Goal: Information Seeking & Learning: Find specific fact

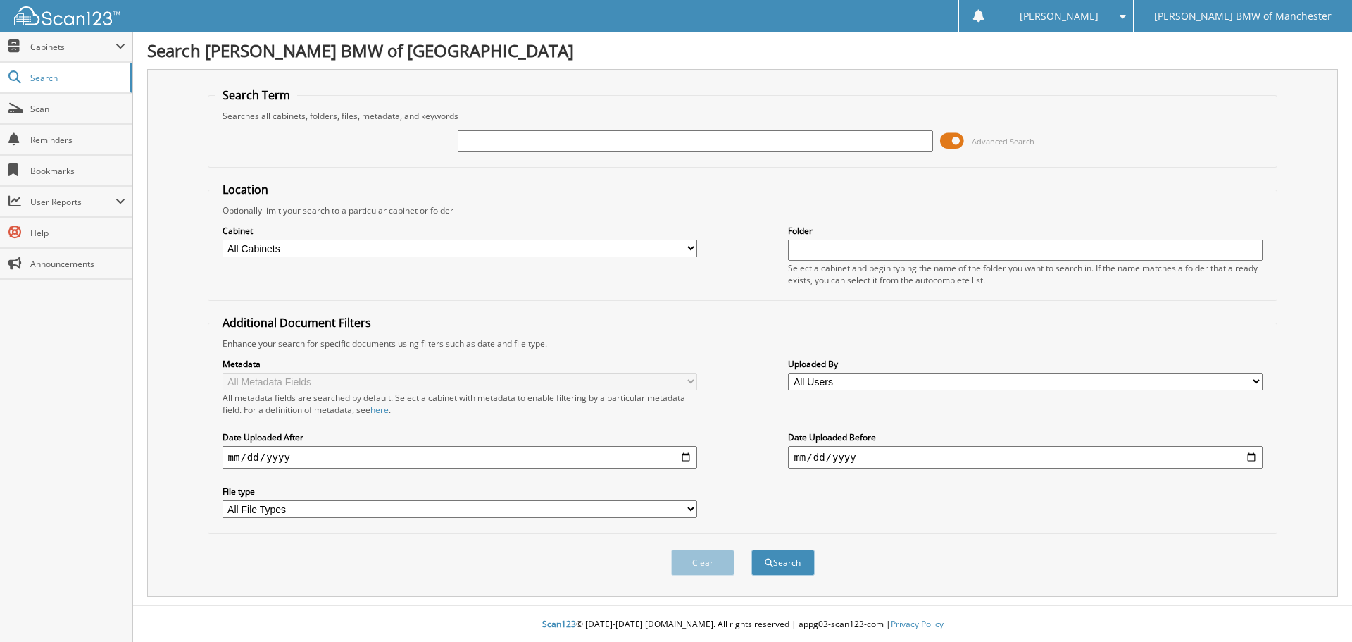
click at [711, 134] on input "text" at bounding box center [695, 140] width 475 height 21
type input "8117079"
click at [751, 549] on button "Search" at bounding box center [782, 562] width 63 height 26
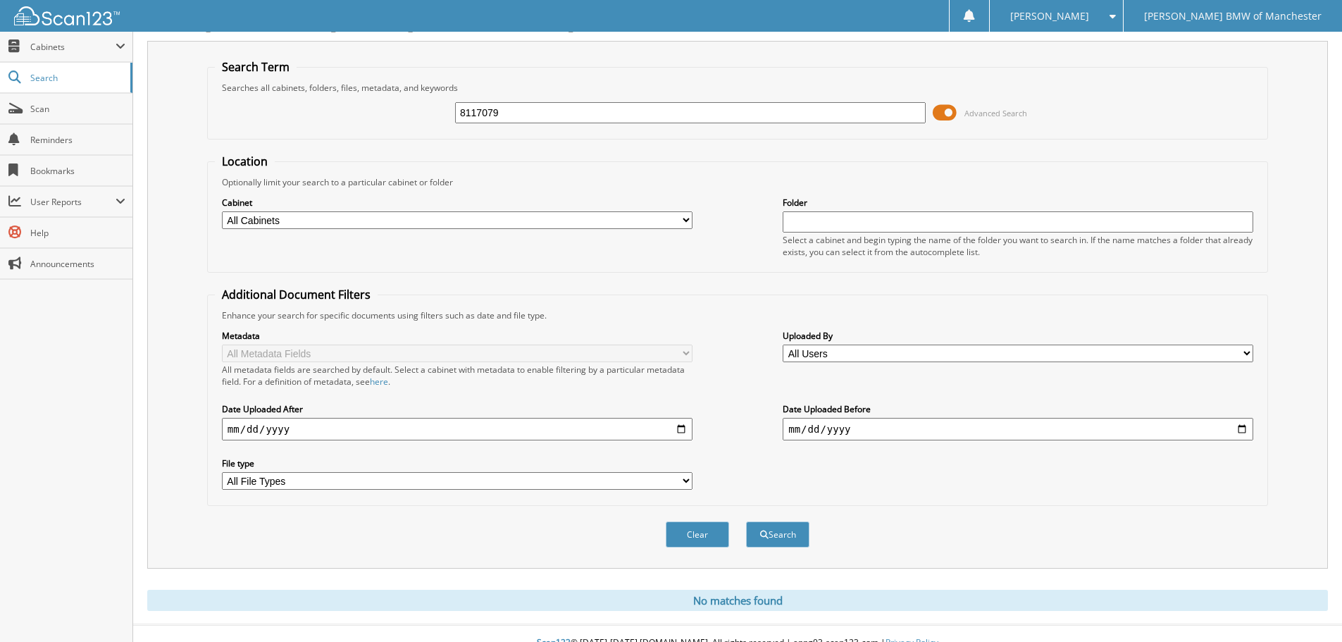
scroll to position [47, 0]
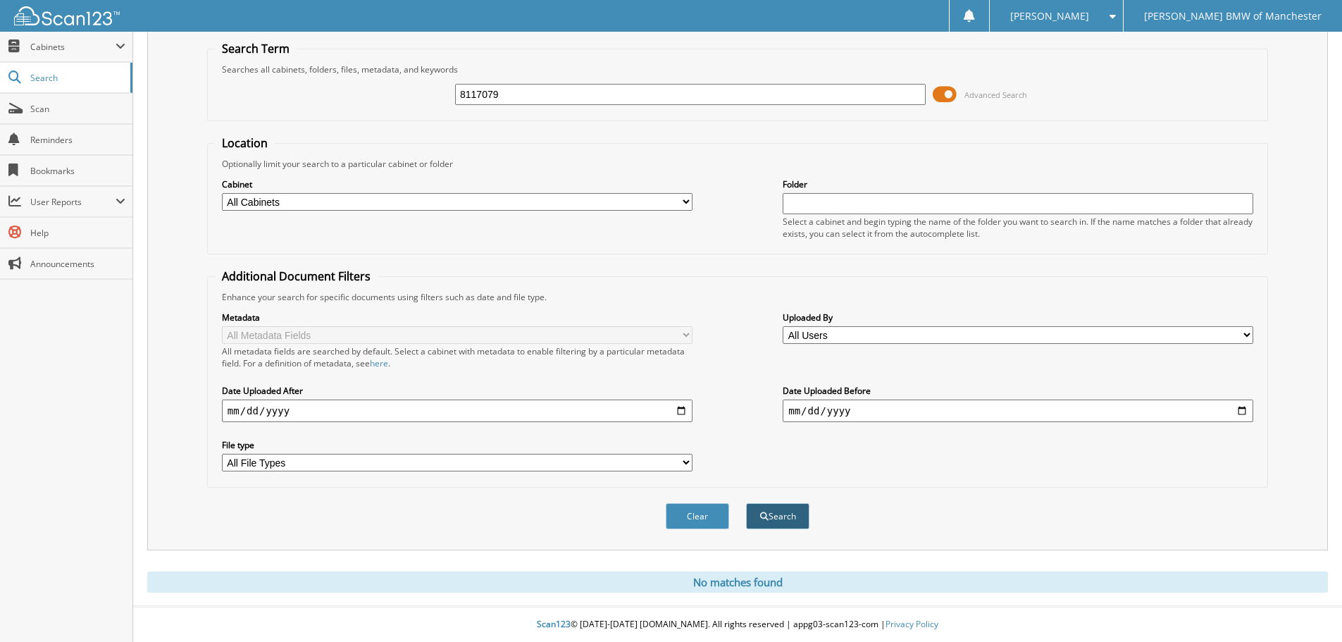
click at [792, 508] on button "Search" at bounding box center [777, 516] width 63 height 26
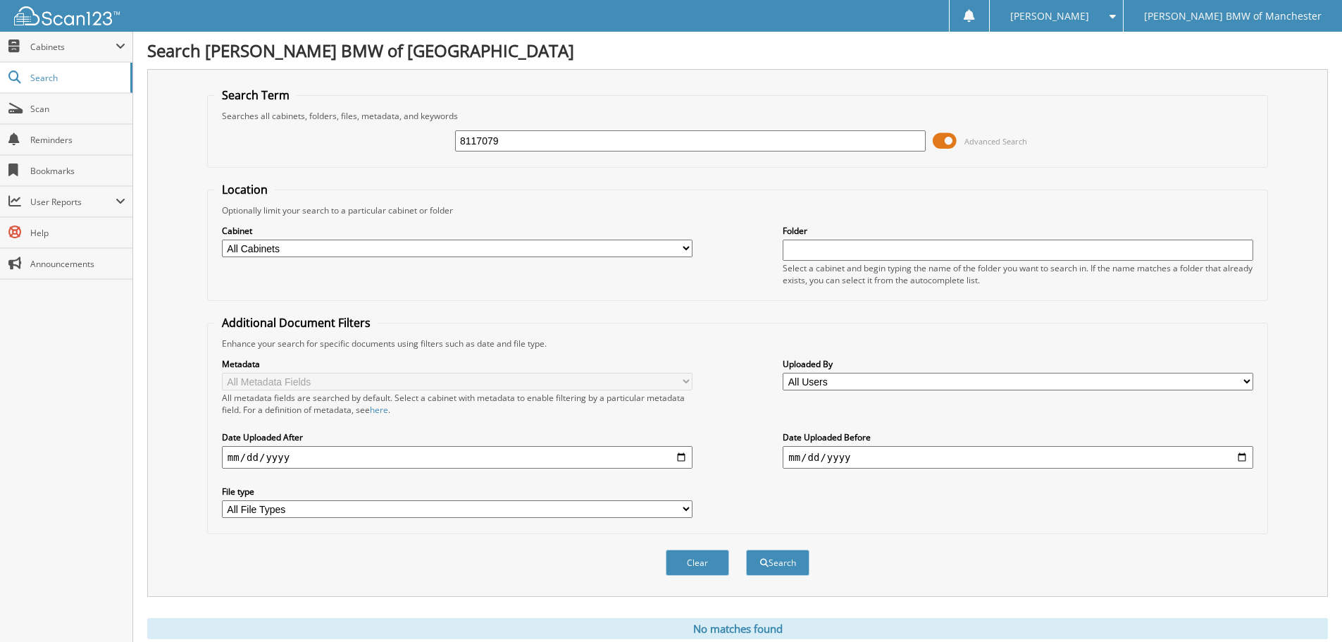
click at [662, 249] on select "All Cabinets SERVICE RO NEEDS FILING" at bounding box center [457, 248] width 470 height 18
select select "51932"
click at [222, 239] on select "All Cabinets SERVICE RO NEEDS FILING" at bounding box center [457, 248] width 470 height 18
click at [812, 579] on div "Clear Search" at bounding box center [737, 562] width 1061 height 57
click at [799, 558] on button "Search" at bounding box center [777, 562] width 63 height 26
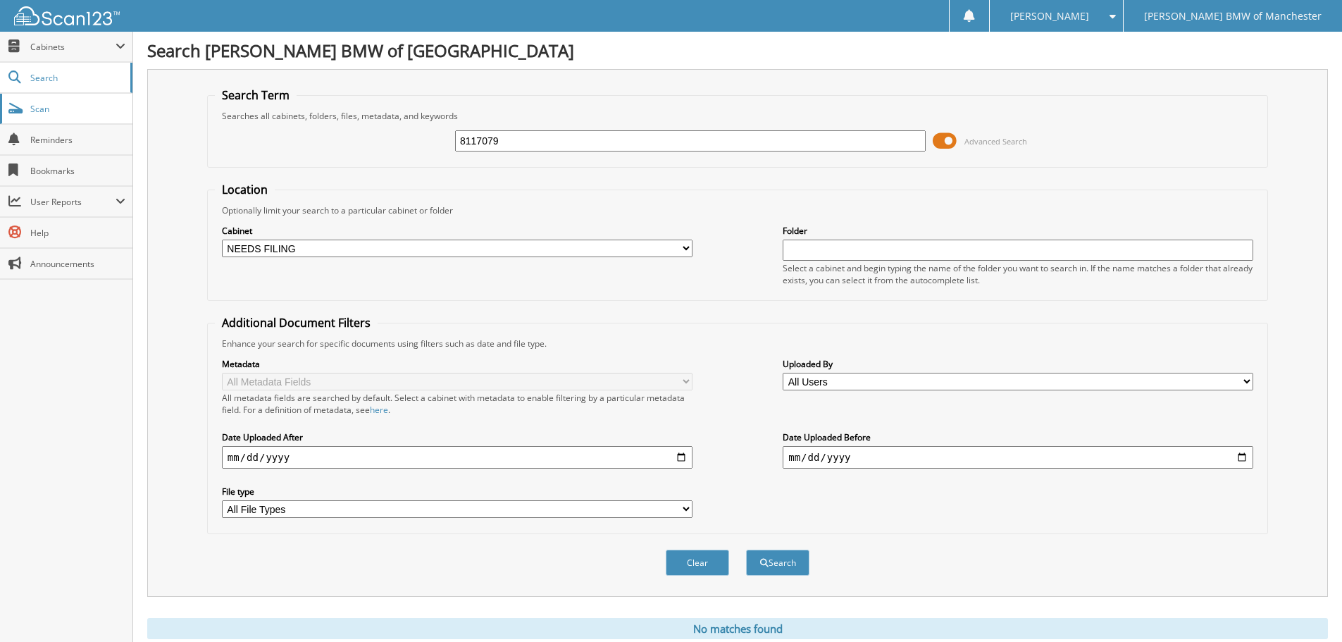
click at [73, 111] on span "Scan" at bounding box center [77, 109] width 95 height 12
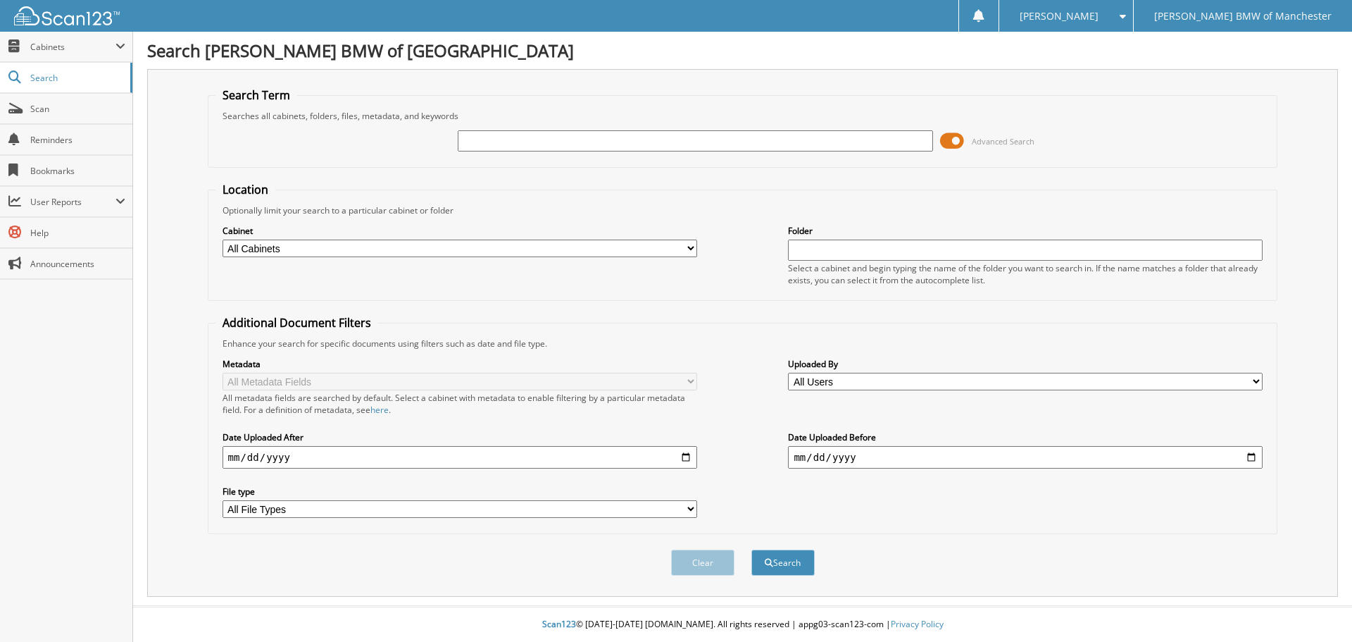
click at [513, 143] on input "text" at bounding box center [695, 140] width 475 height 21
type input "8116767"
click at [751, 549] on button "Search" at bounding box center [782, 562] width 63 height 26
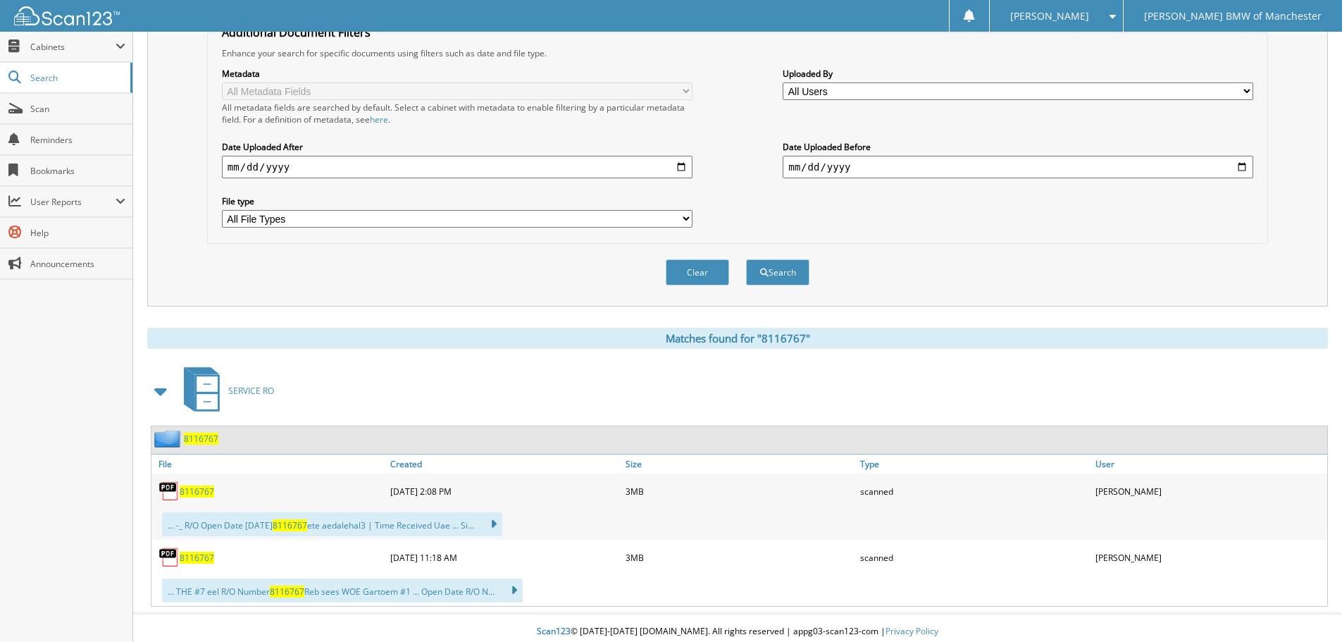
scroll to position [298, 0]
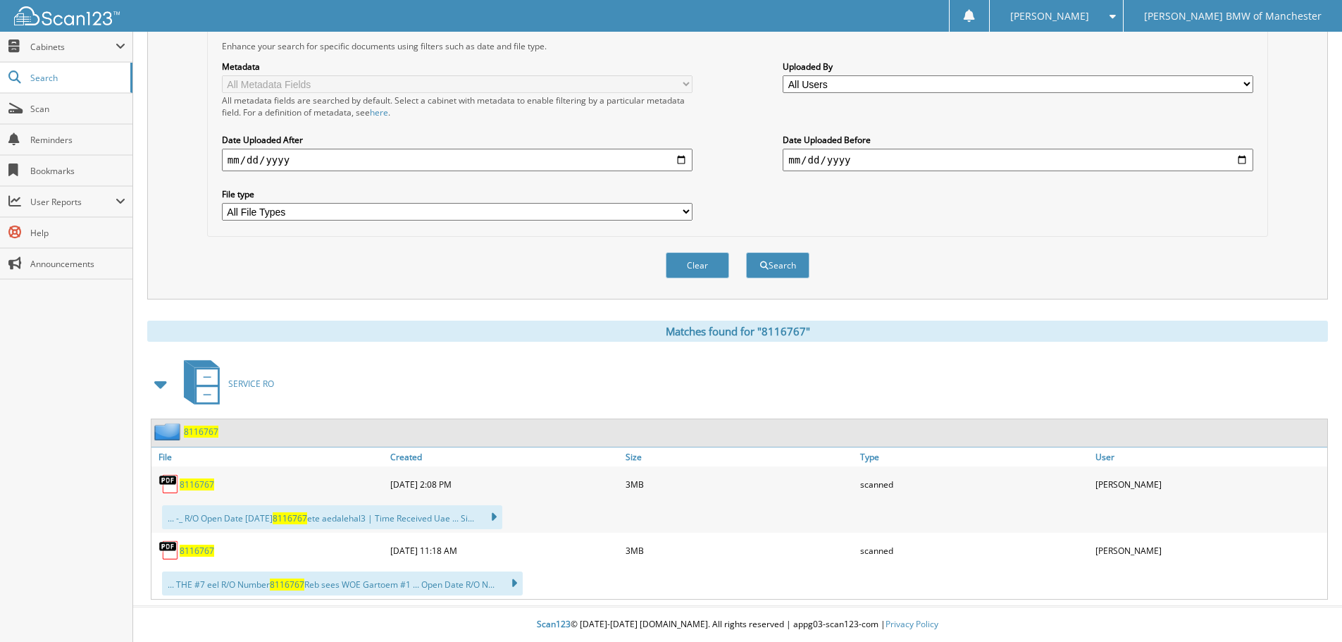
click at [197, 487] on span "8116767" at bounding box center [197, 484] width 35 height 12
click at [211, 552] on span "8116767" at bounding box center [197, 550] width 35 height 12
click at [165, 485] on img at bounding box center [168, 483] width 21 height 21
click at [429, 508] on div "... -_ R/O Open Date [DATE] 8116767 ete aedalehal3 | Time Received Uae ... Si..…" at bounding box center [332, 517] width 340 height 24
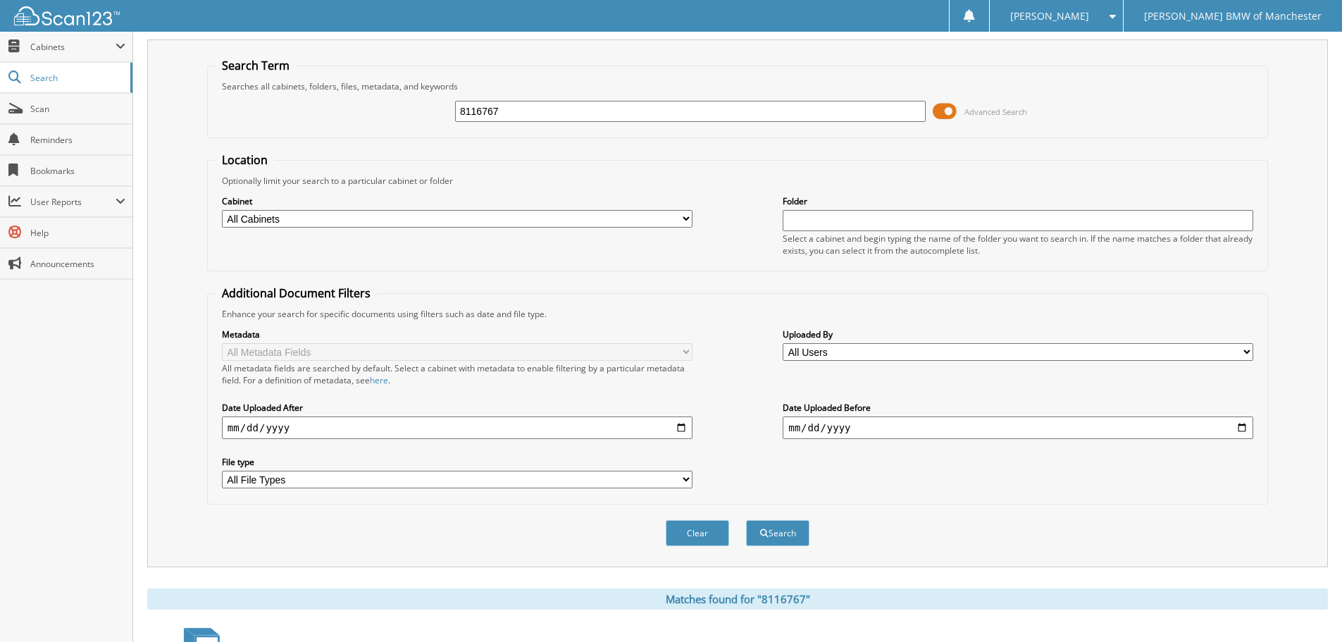
scroll to position [0, 0]
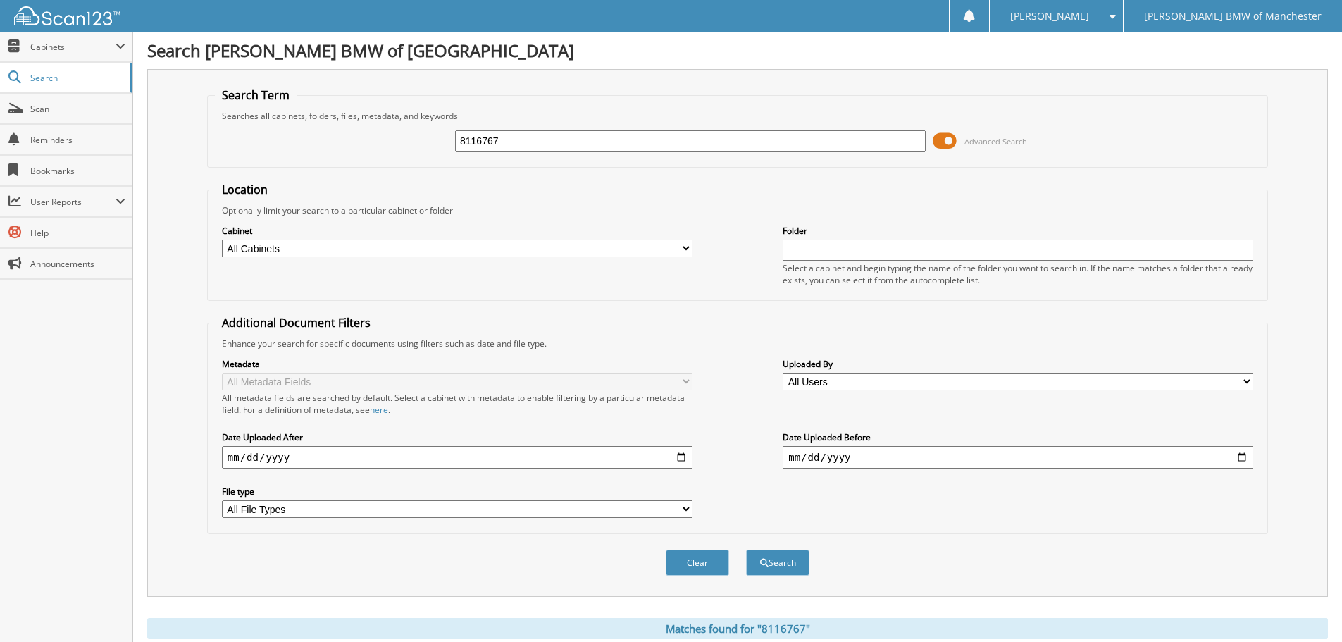
drag, startPoint x: 458, startPoint y: 137, endPoint x: 242, endPoint y: 134, distance: 216.2
click at [241, 135] on div "8116767 Advanced Search" at bounding box center [737, 141] width 1045 height 38
type input "8117006"
click at [746, 549] on button "Search" at bounding box center [777, 562] width 63 height 26
drag, startPoint x: 536, startPoint y: 133, endPoint x: 423, endPoint y: 84, distance: 123.6
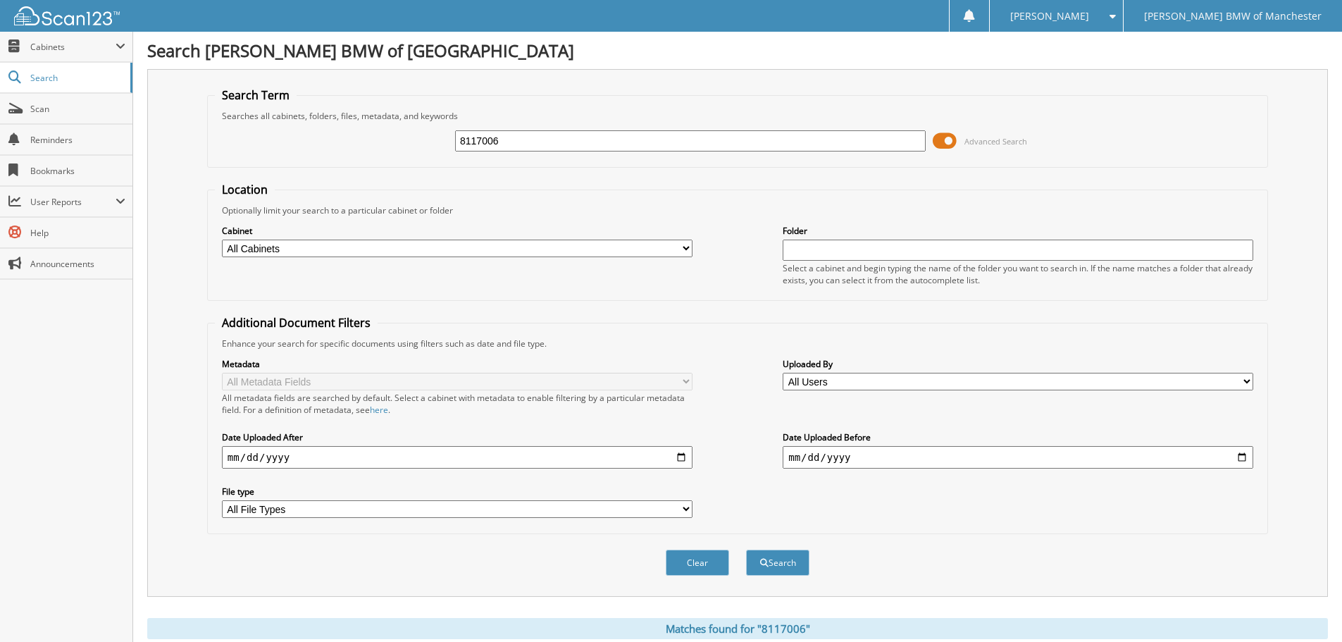
click at [411, 122] on div "8117006 Advanced Search" at bounding box center [737, 141] width 1045 height 38
type input "8116934"
click at [746, 549] on button "Search" at bounding box center [777, 562] width 63 height 26
drag, startPoint x: 511, startPoint y: 143, endPoint x: 444, endPoint y: 137, distance: 66.5
click at [444, 137] on div "8118116934 Advanced Search" at bounding box center [737, 141] width 1045 height 38
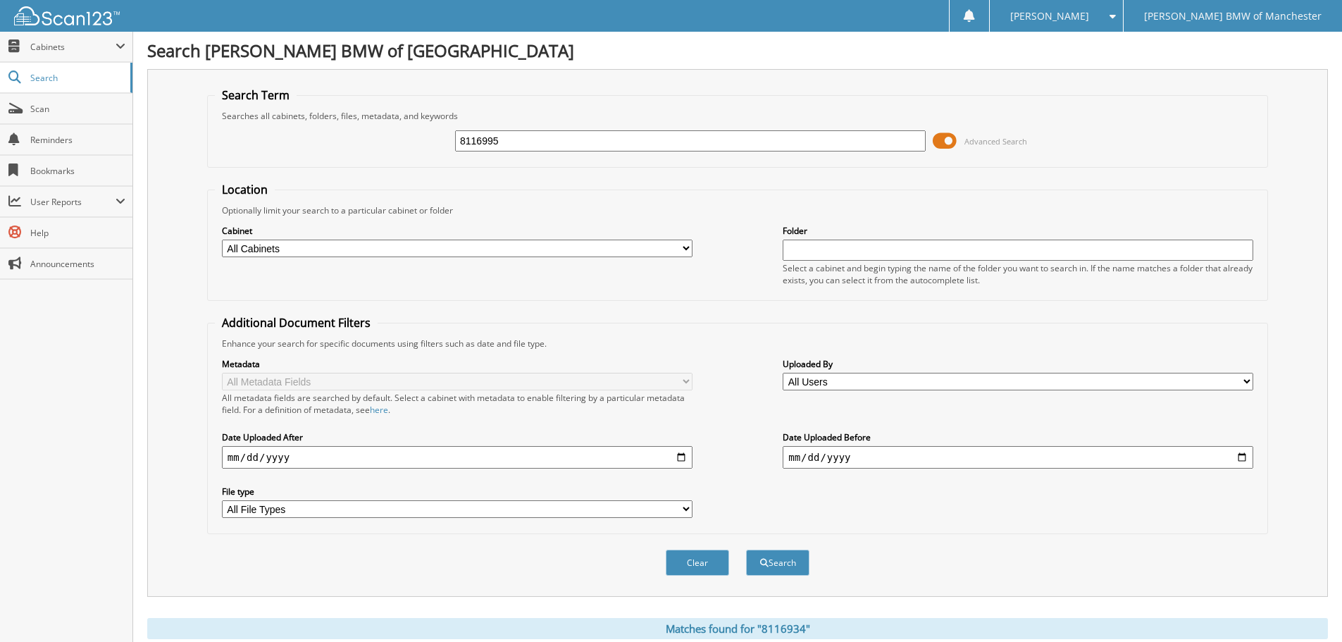
type input "8116995"
click at [746, 549] on button "Search" at bounding box center [777, 562] width 63 height 26
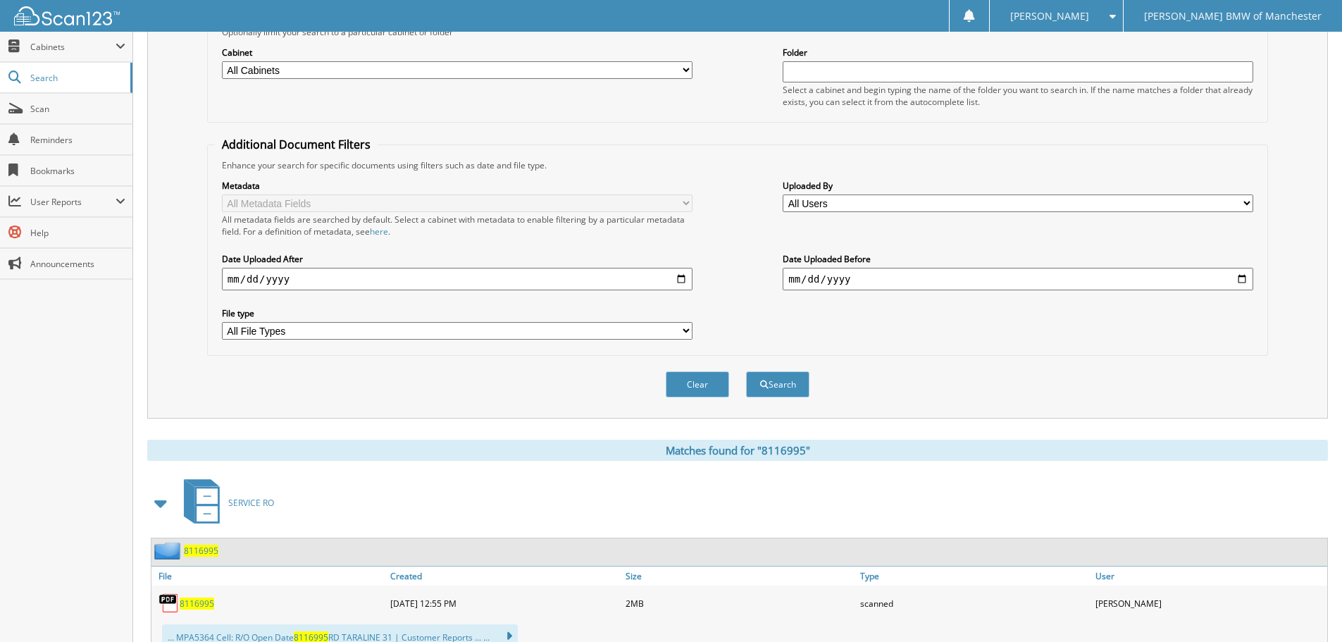
scroll to position [8, 0]
